Goal: Task Accomplishment & Management: Use online tool/utility

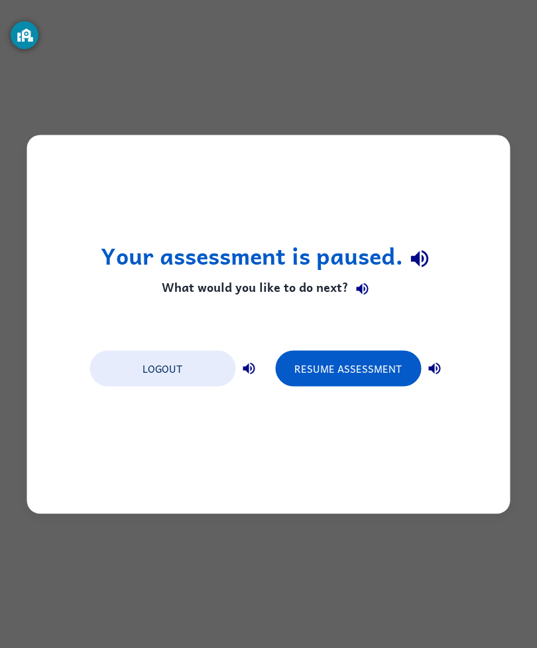
click at [354, 367] on button "Resume Assessment" at bounding box center [348, 368] width 146 height 36
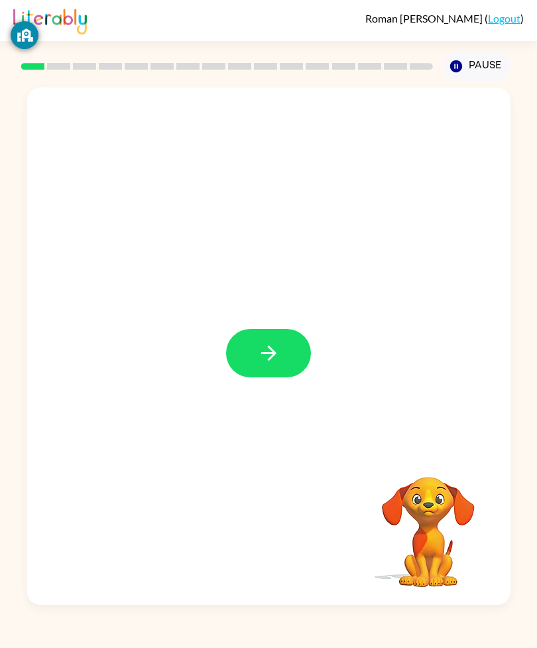
click at [276, 365] on icon "button" at bounding box center [268, 353] width 23 height 23
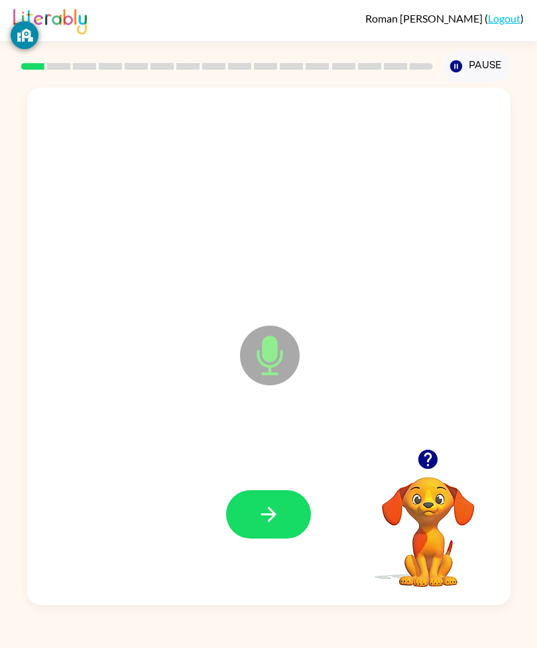
click at [301, 539] on button "button" at bounding box center [268, 514] width 85 height 48
click at [277, 539] on button "button" at bounding box center [268, 514] width 85 height 48
click at [273, 526] on icon "button" at bounding box center [268, 514] width 23 height 23
click at [290, 539] on button "button" at bounding box center [268, 514] width 85 height 48
click at [266, 539] on button "button" at bounding box center [268, 514] width 85 height 48
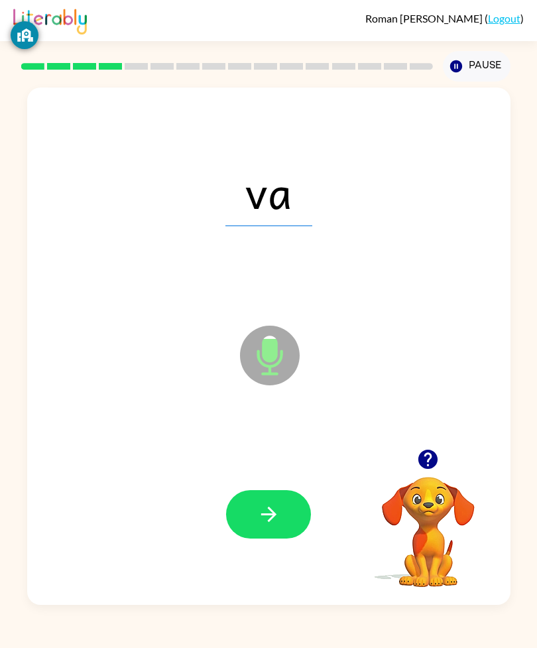
click at [284, 539] on button "button" at bounding box center [268, 514] width 85 height 48
click at [259, 526] on icon "button" at bounding box center [268, 514] width 23 height 23
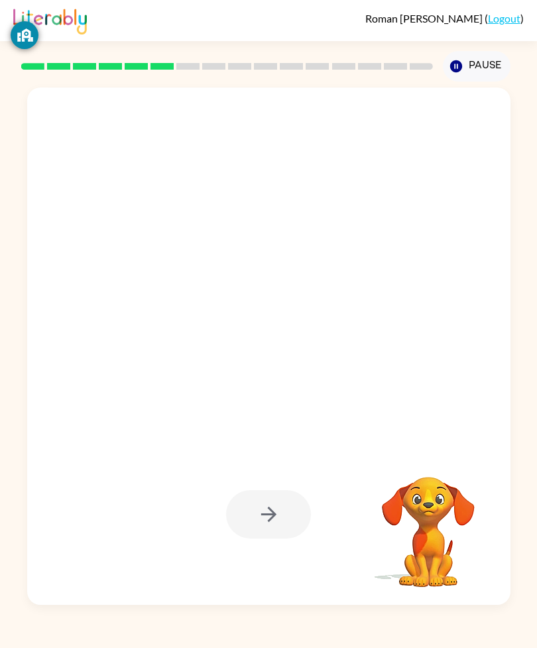
click at [3, 487] on div "Your browser must support playing .mp4 files to use Literably. Please try using…" at bounding box center [268, 344] width 537 height 524
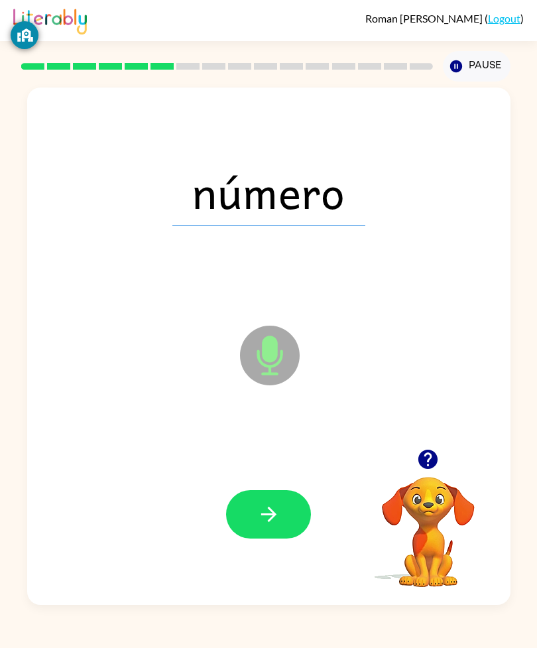
click at [263, 526] on icon "button" at bounding box center [268, 514] width 23 height 23
click at [262, 539] on div at bounding box center [268, 514] width 85 height 48
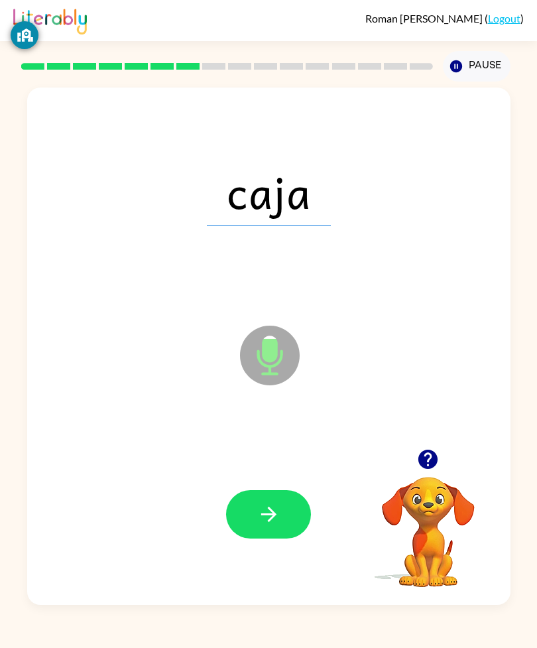
click at [467, 62] on button "Pause Pause" at bounding box center [477, 66] width 68 height 31
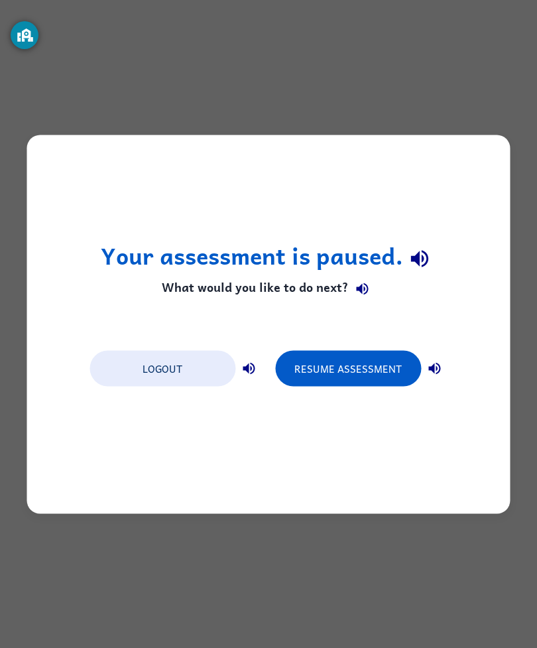
click at [326, 366] on button "Resume Assessment" at bounding box center [348, 368] width 146 height 36
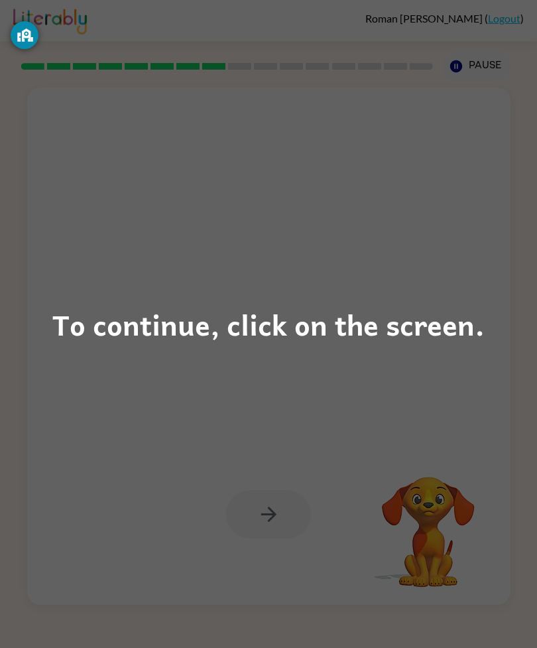
click at [497, 183] on div "To continue, click on the screen." at bounding box center [268, 324] width 537 height 648
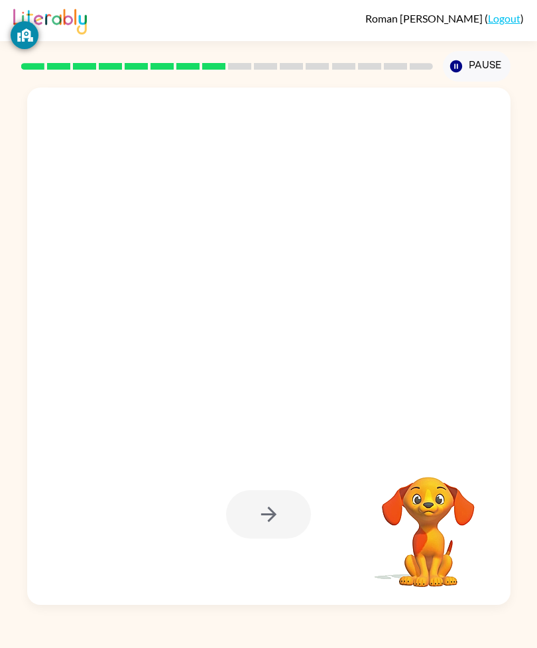
click at [496, 183] on div at bounding box center [268, 191] width 457 height 155
click at [497, 208] on div at bounding box center [268, 191] width 457 height 155
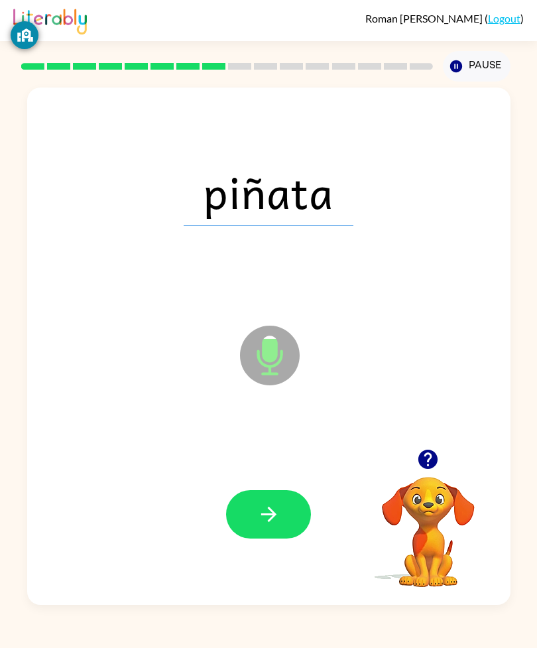
click at [485, 166] on div "piñata" at bounding box center [268, 191] width 457 height 155
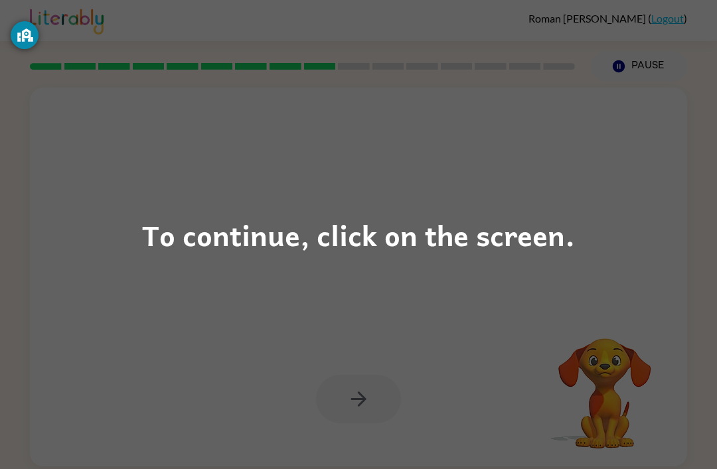
click at [326, 223] on div "To continue, click on the screen." at bounding box center [358, 234] width 433 height 45
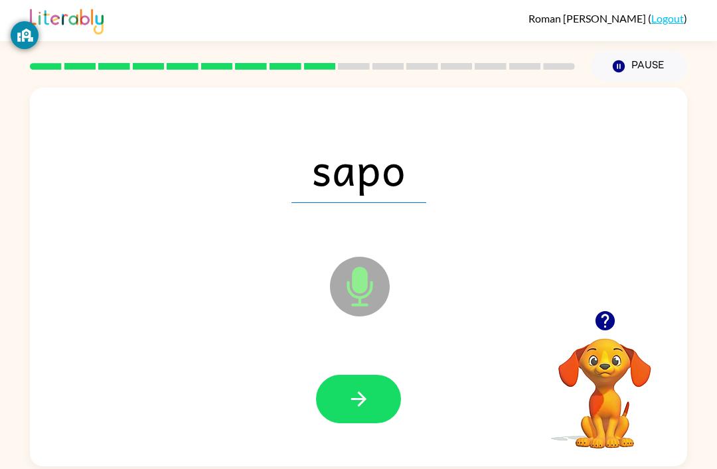
click at [352, 423] on button "button" at bounding box center [358, 399] width 85 height 48
click at [352, 423] on div at bounding box center [358, 399] width 85 height 48
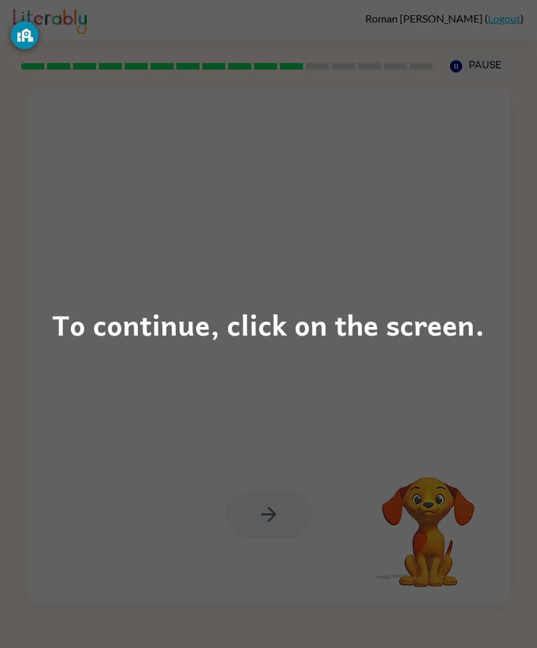
click at [259, 330] on div "To continue, click on the screen." at bounding box center [268, 324] width 433 height 45
click at [295, 315] on div "To continue, click on the screen." at bounding box center [268, 324] width 433 height 45
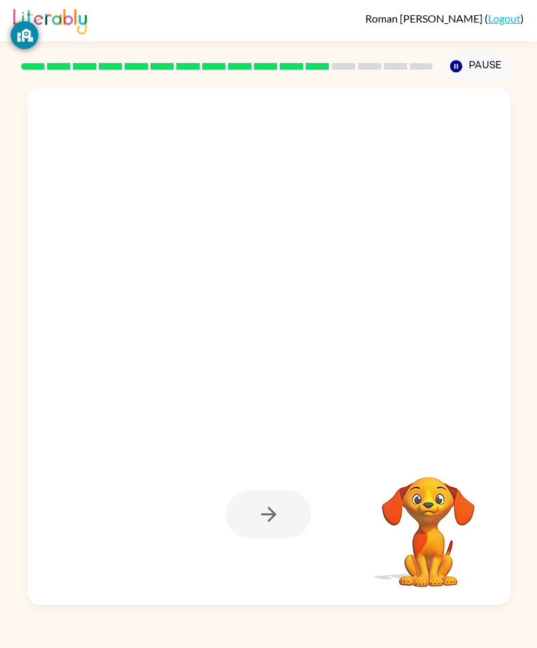
click at [325, 313] on div at bounding box center [236, 323] width 393 height 94
click at [327, 285] on div at bounding box center [269, 347] width 484 height 518
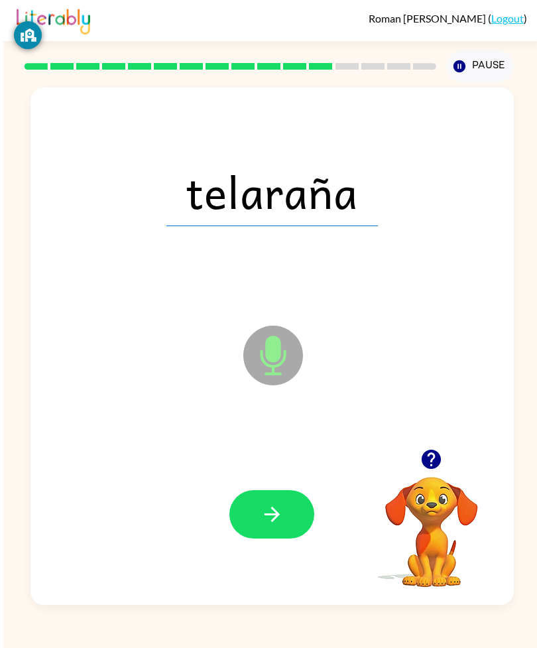
scroll to position [3, 0]
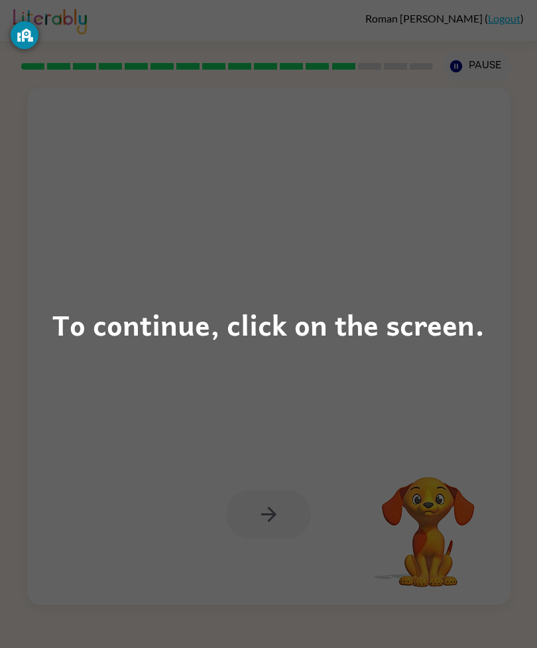
click at [430, 271] on div "To continue, click on the screen." at bounding box center [268, 324] width 537 height 648
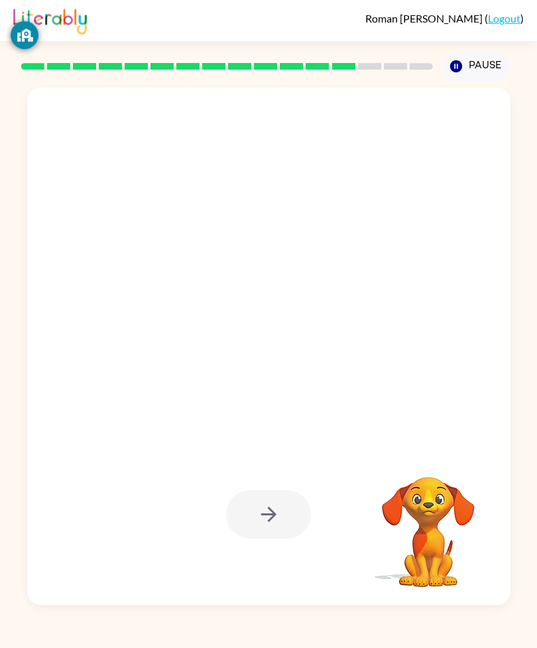
click at [423, 301] on div at bounding box center [236, 323] width 393 height 94
click at [416, 342] on div at bounding box center [236, 323] width 393 height 94
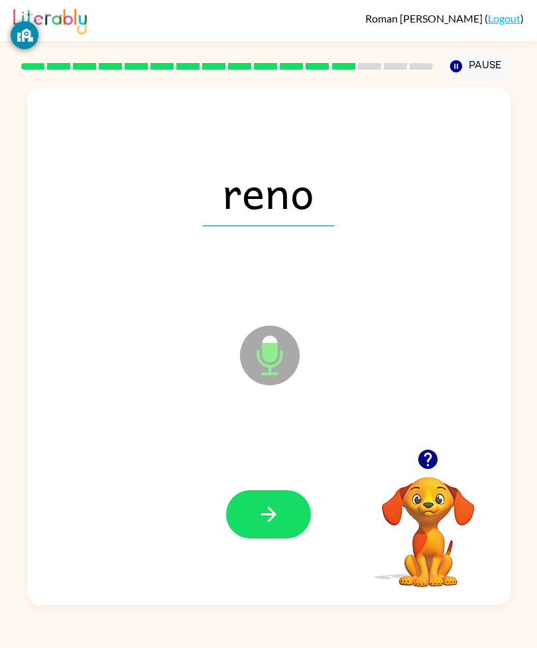
click at [293, 537] on button "button" at bounding box center [268, 514] width 85 height 48
click at [283, 539] on button "button" at bounding box center [268, 514] width 85 height 48
click at [285, 539] on button "button" at bounding box center [268, 514] width 85 height 48
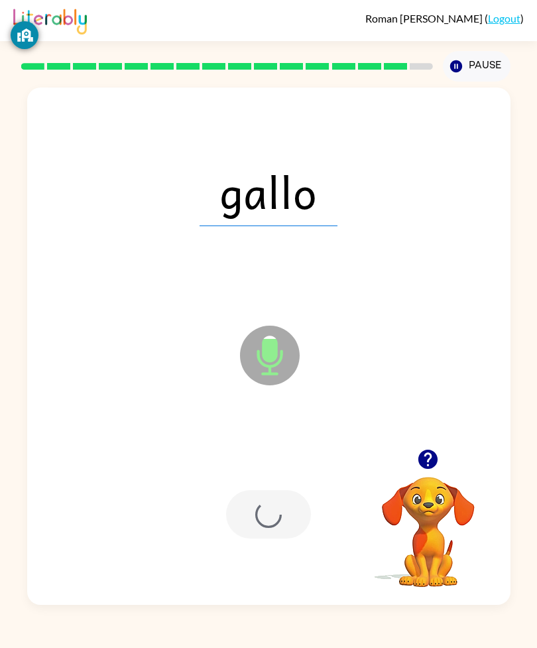
click at [298, 534] on div at bounding box center [268, 514] width 85 height 48
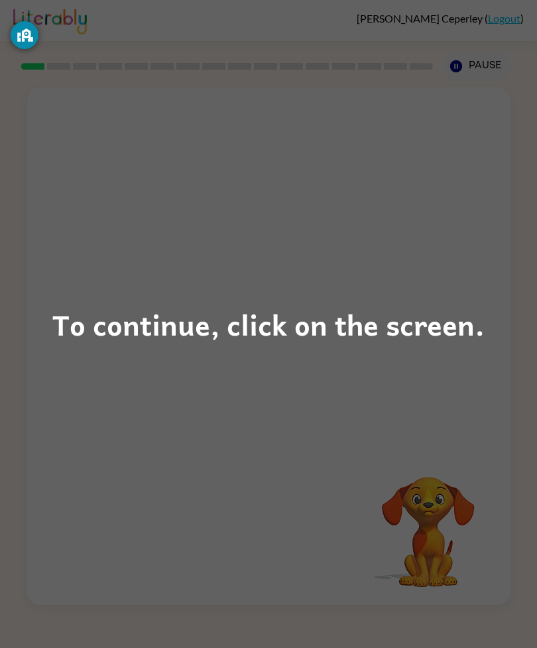
click at [234, 338] on div "To continue, click on the screen." at bounding box center [268, 324] width 433 height 45
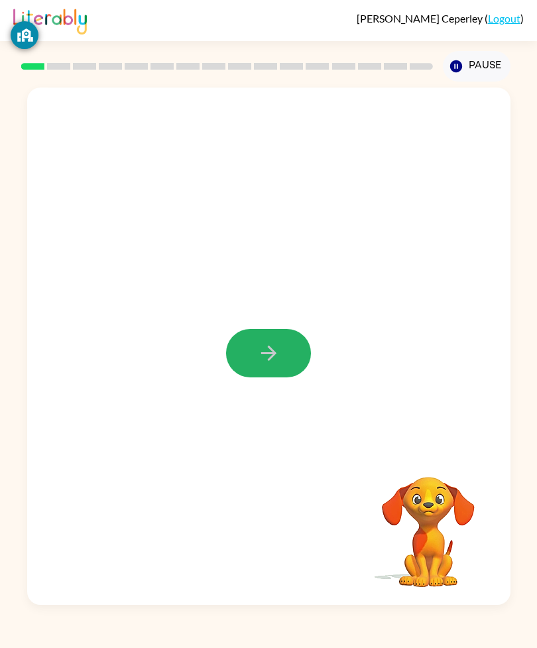
click at [257, 365] on icon "button" at bounding box center [268, 353] width 23 height 23
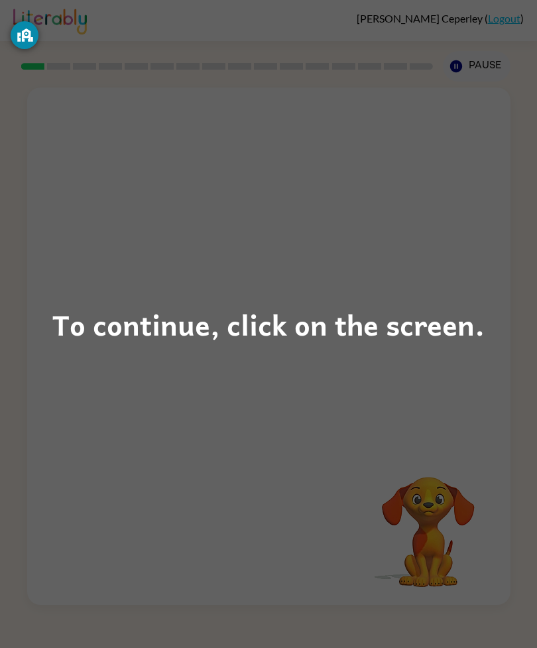
click at [173, 477] on div "To continue, click on the screen." at bounding box center [268, 324] width 537 height 648
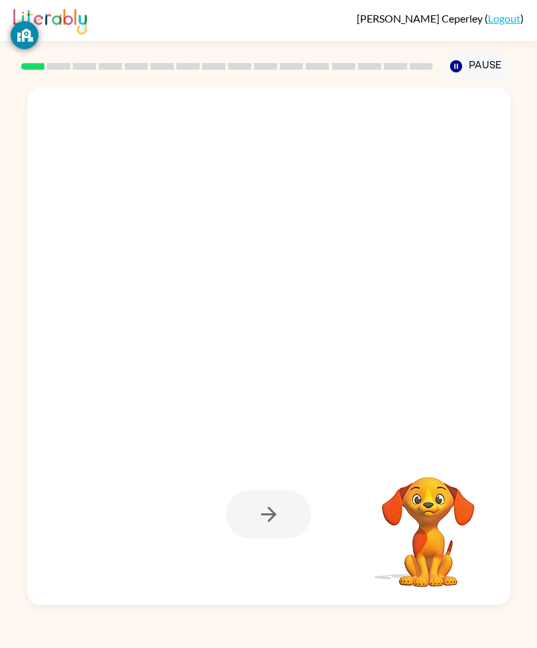
click at [270, 539] on div at bounding box center [268, 514] width 85 height 48
click at [242, 539] on div at bounding box center [268, 514] width 85 height 48
click at [248, 539] on div at bounding box center [268, 514] width 85 height 48
click at [274, 539] on div at bounding box center [268, 514] width 85 height 48
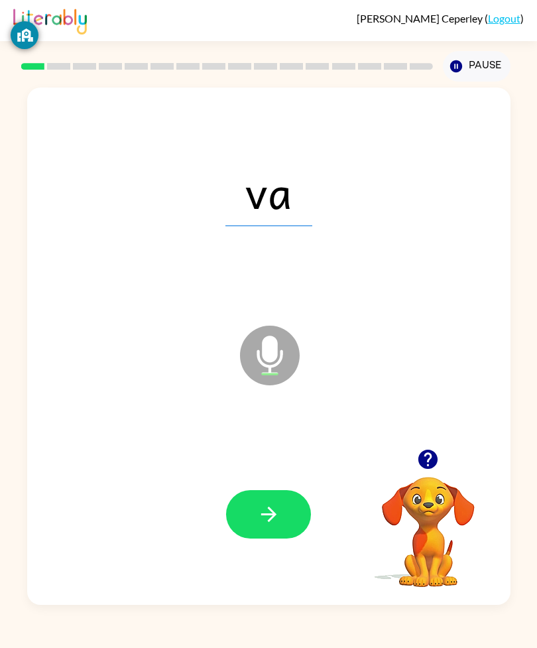
click at [251, 539] on button "button" at bounding box center [268, 514] width 85 height 48
click at [253, 539] on button "button" at bounding box center [268, 514] width 85 height 48
click at [267, 526] on icon "button" at bounding box center [268, 514] width 23 height 23
click at [261, 526] on icon "button" at bounding box center [268, 514] width 23 height 23
click at [259, 526] on icon "button" at bounding box center [268, 514] width 23 height 23
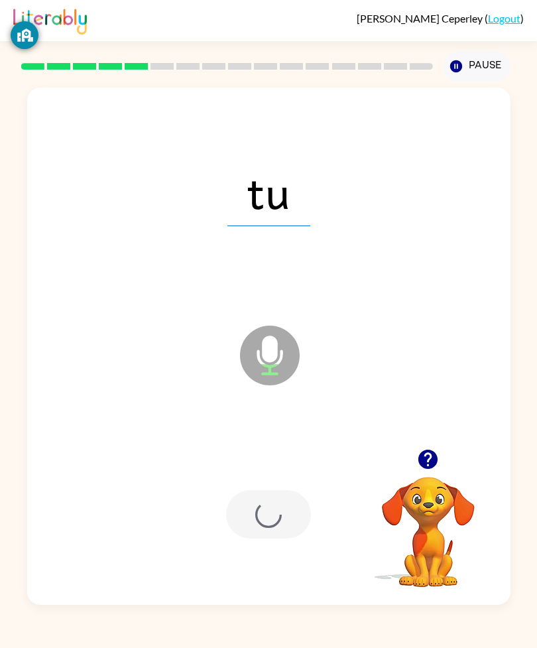
click at [259, 539] on div at bounding box center [268, 514] width 85 height 48
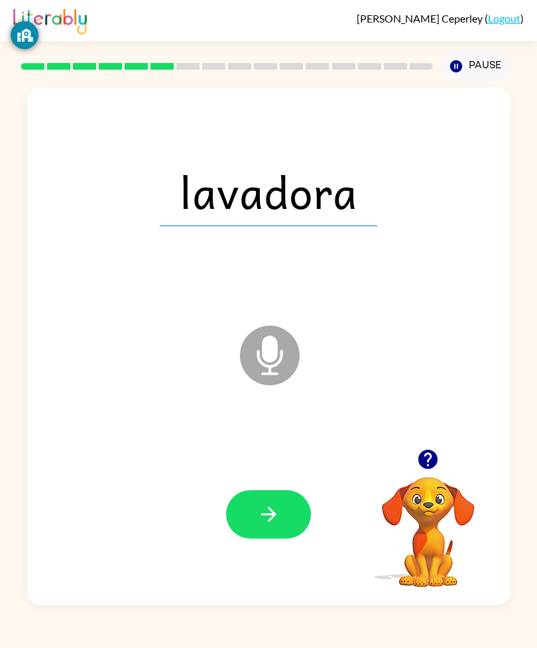
click at [267, 539] on button "button" at bounding box center [268, 514] width 85 height 48
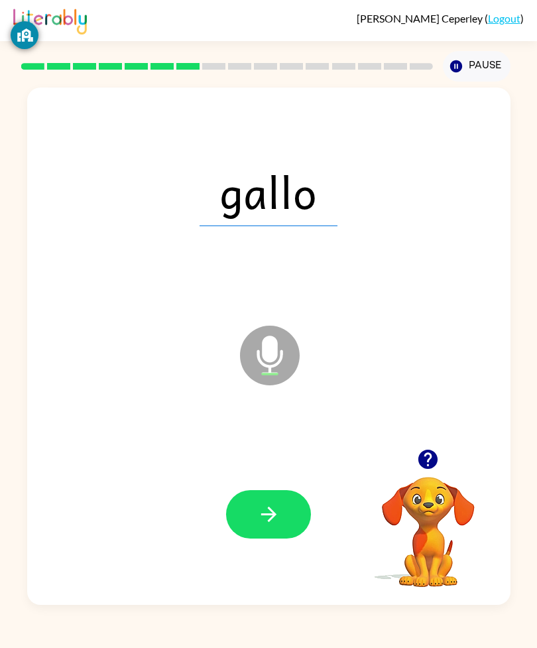
click at [274, 522] on icon "button" at bounding box center [268, 514] width 15 height 15
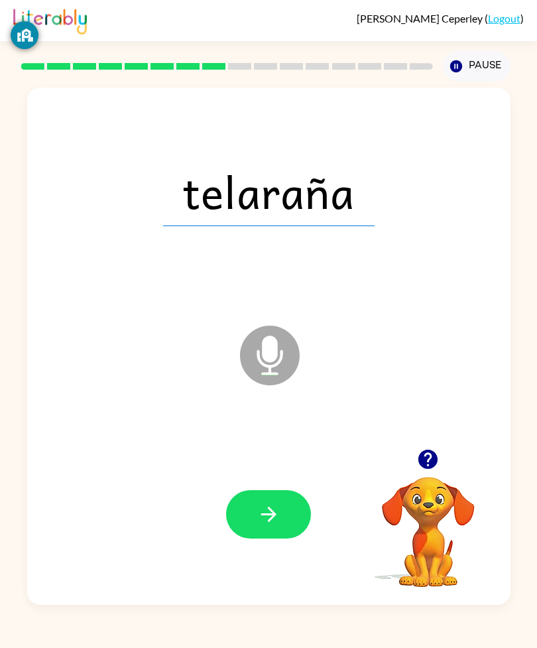
click at [275, 539] on button "button" at bounding box center [268, 514] width 85 height 48
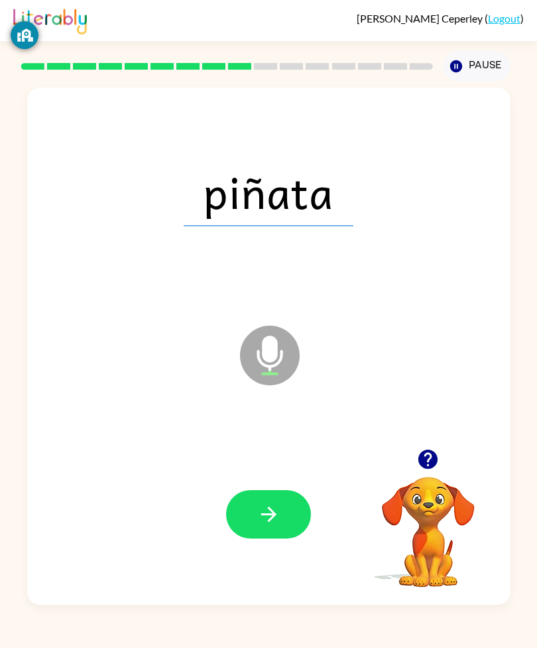
click at [259, 526] on icon "button" at bounding box center [268, 514] width 23 height 23
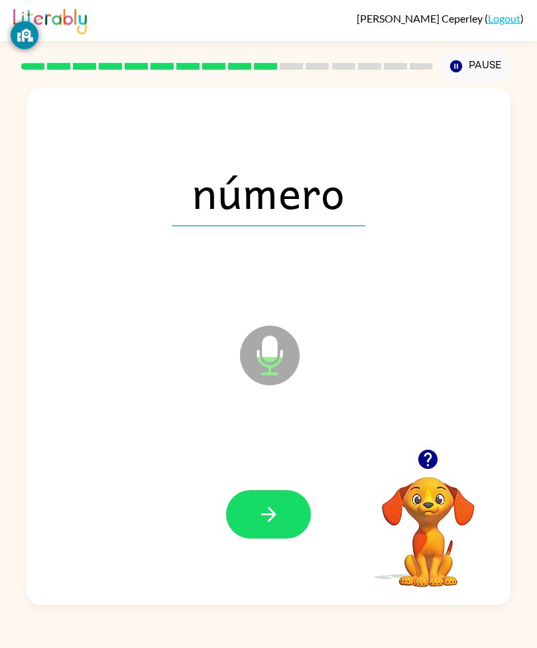
click at [283, 539] on button "button" at bounding box center [268, 514] width 85 height 48
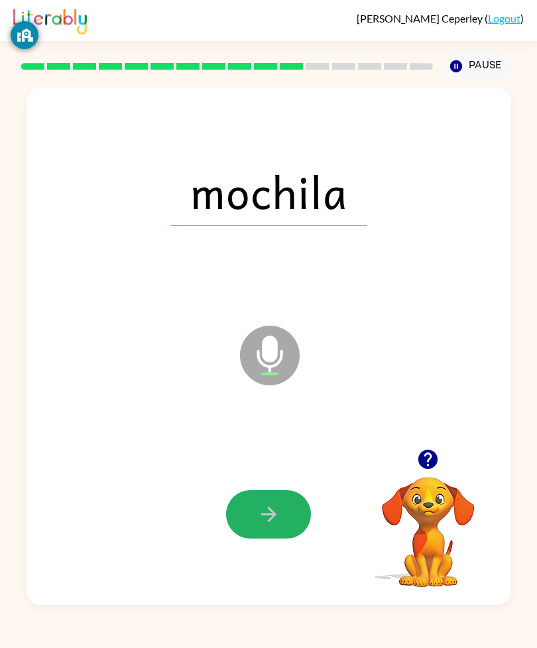
click at [258, 526] on icon "button" at bounding box center [268, 514] width 23 height 23
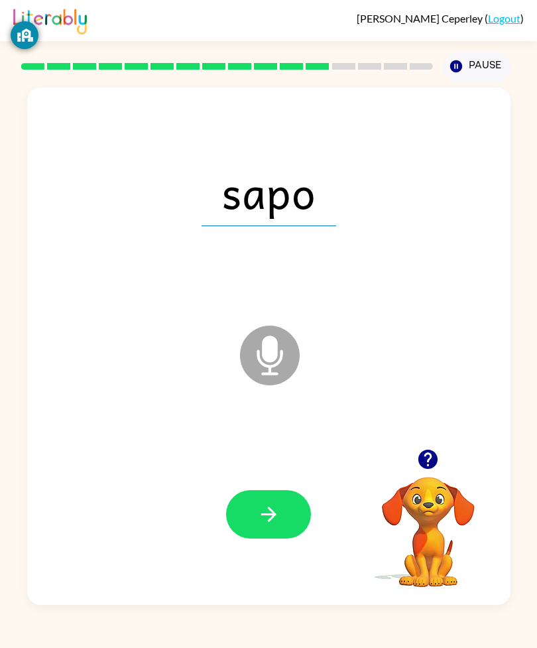
click at [259, 526] on icon "button" at bounding box center [268, 514] width 23 height 23
click at [263, 526] on icon "button" at bounding box center [268, 514] width 23 height 23
click at [263, 533] on button "button" at bounding box center [268, 514] width 85 height 48
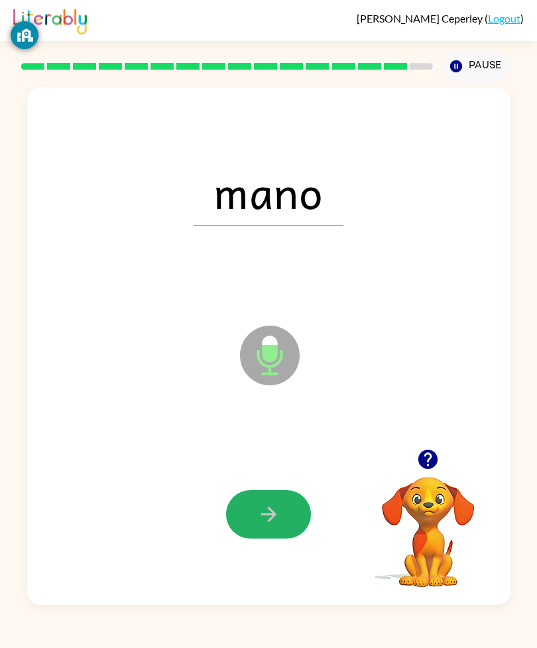
click at [255, 539] on button "button" at bounding box center [268, 514] width 85 height 48
